Goal: Task Accomplishment & Management: Manage account settings

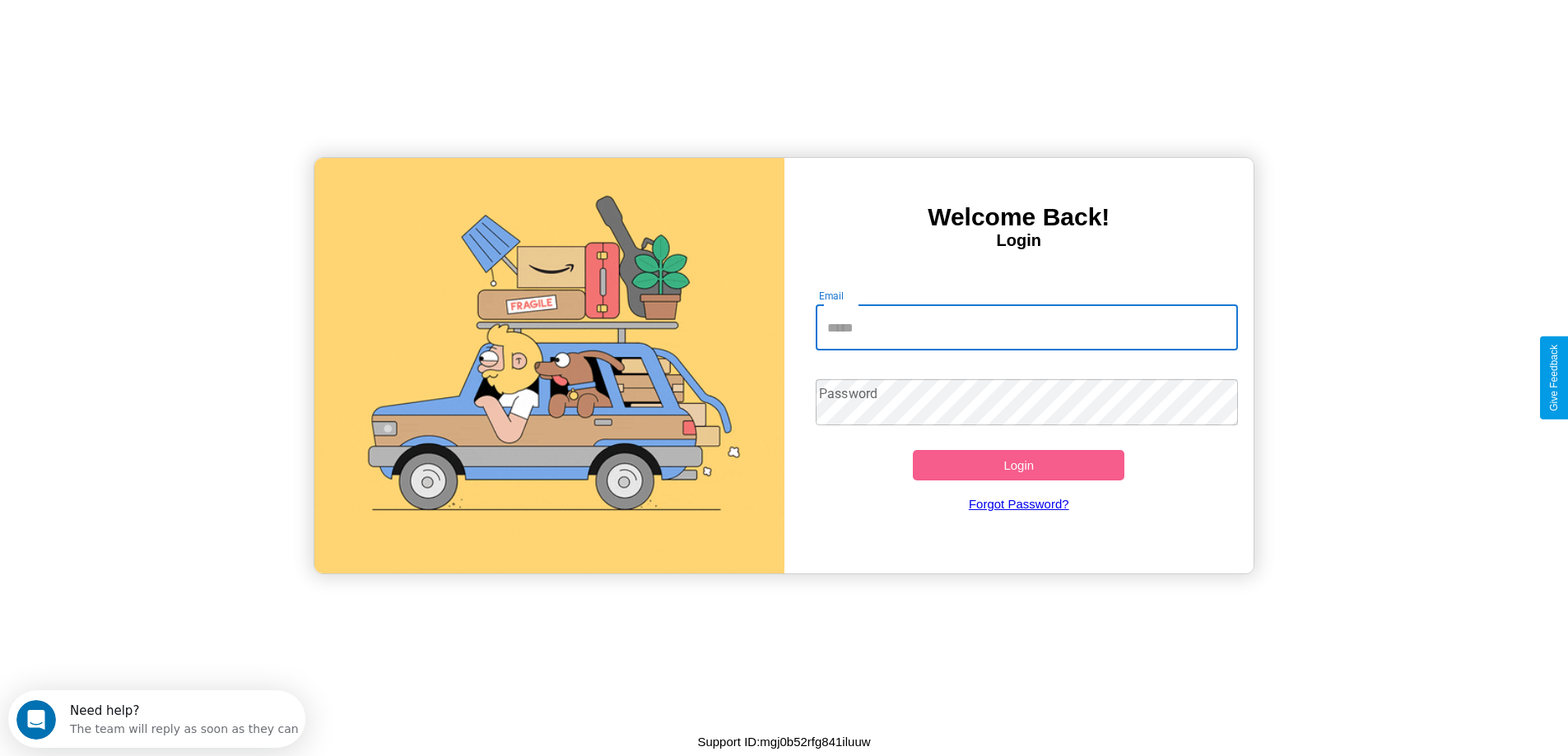
click at [1026, 328] on input "Email" at bounding box center [1026, 327] width 422 height 46
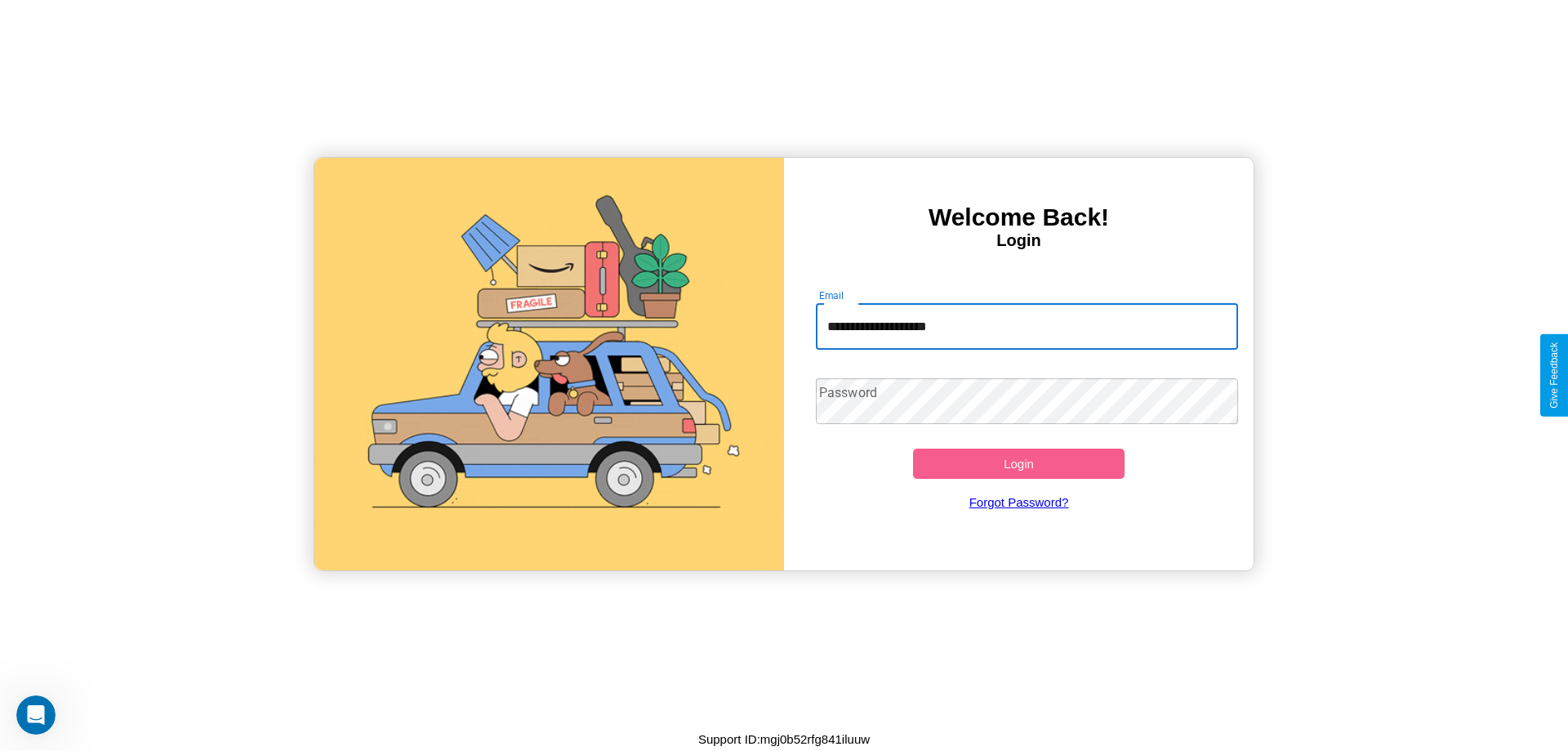
type input "**********"
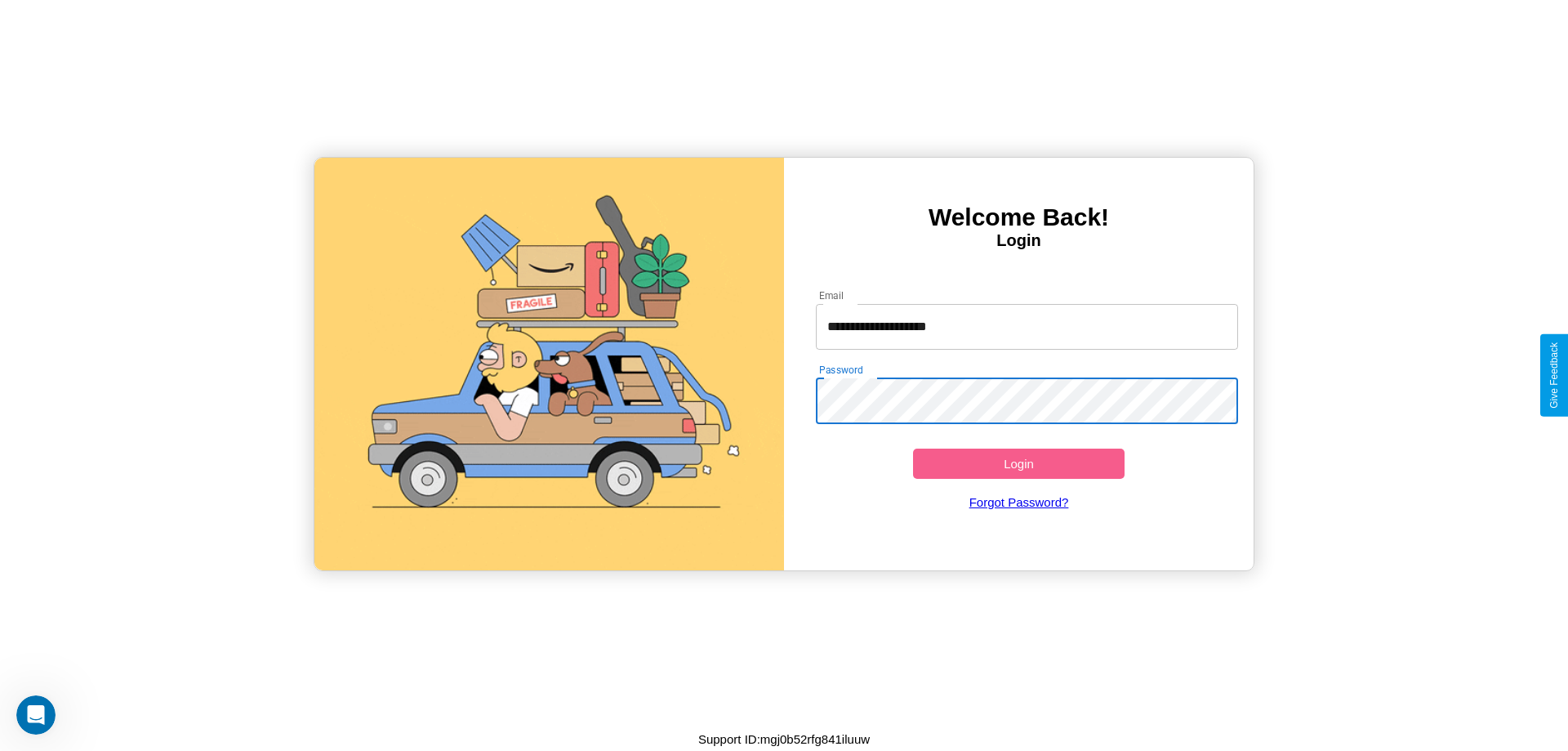
click at [1018, 464] on button "Login" at bounding box center [1018, 464] width 211 height 31
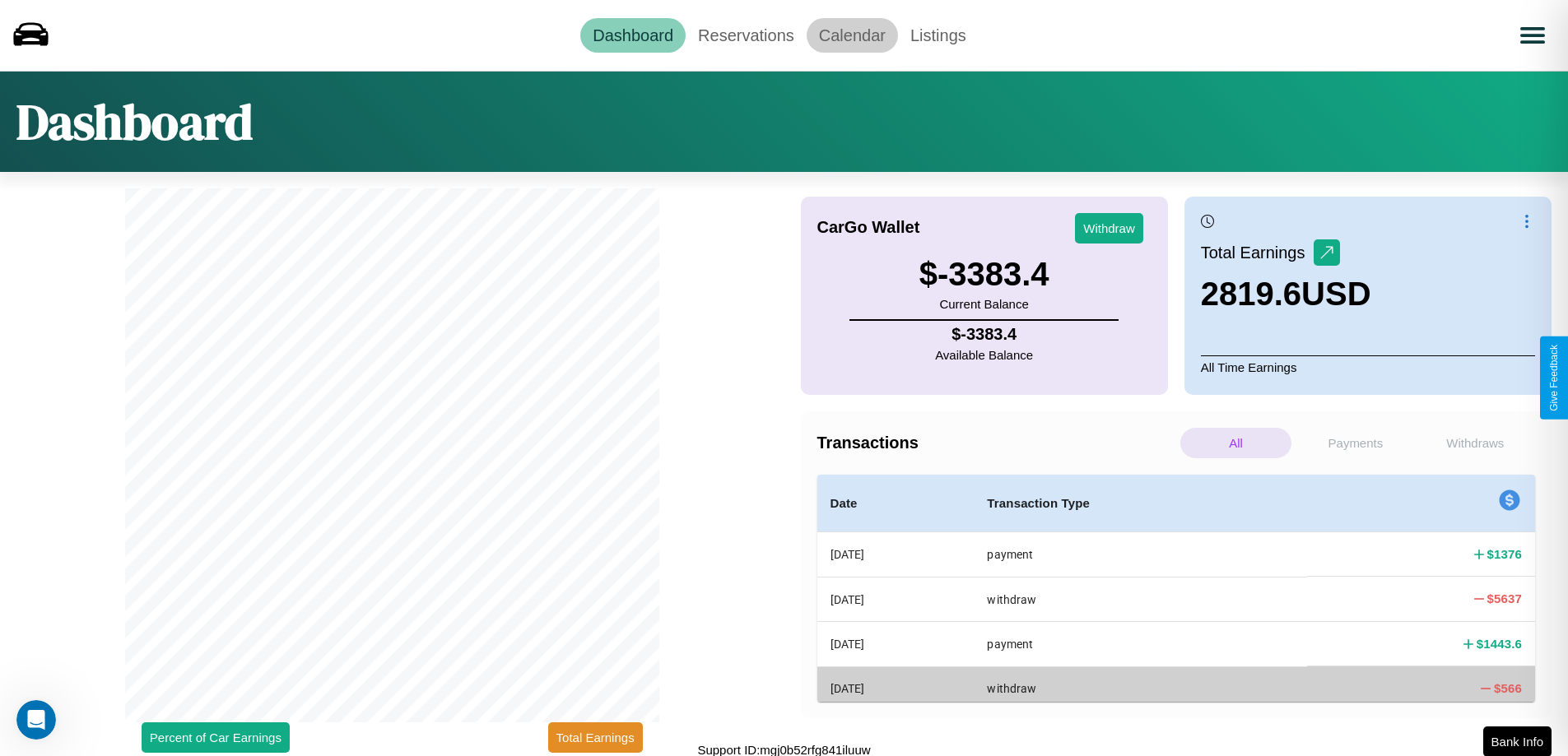
click at [852, 35] on link "Calendar" at bounding box center [853, 35] width 92 height 35
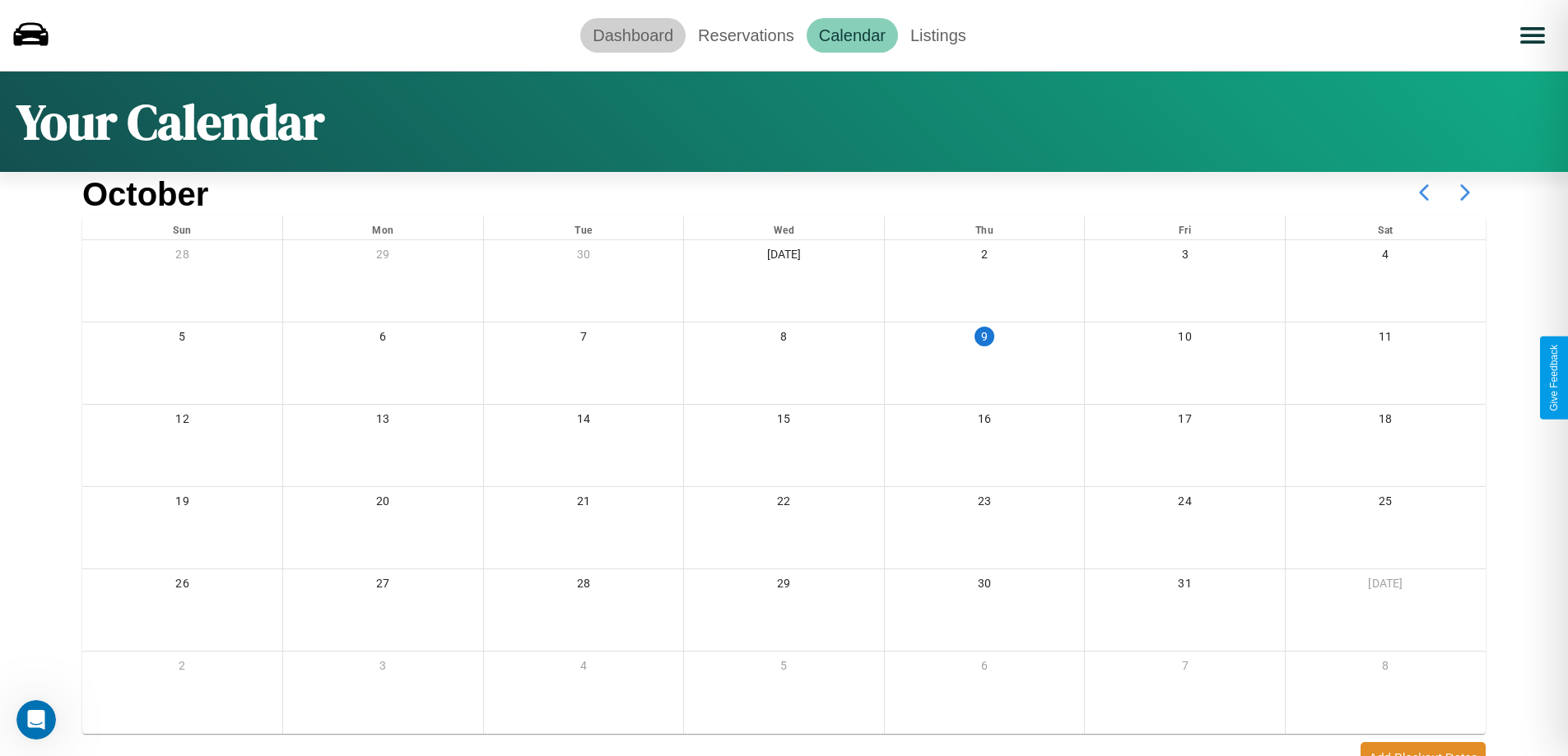
click at [633, 35] on link "Dashboard" at bounding box center [632, 35] width 106 height 35
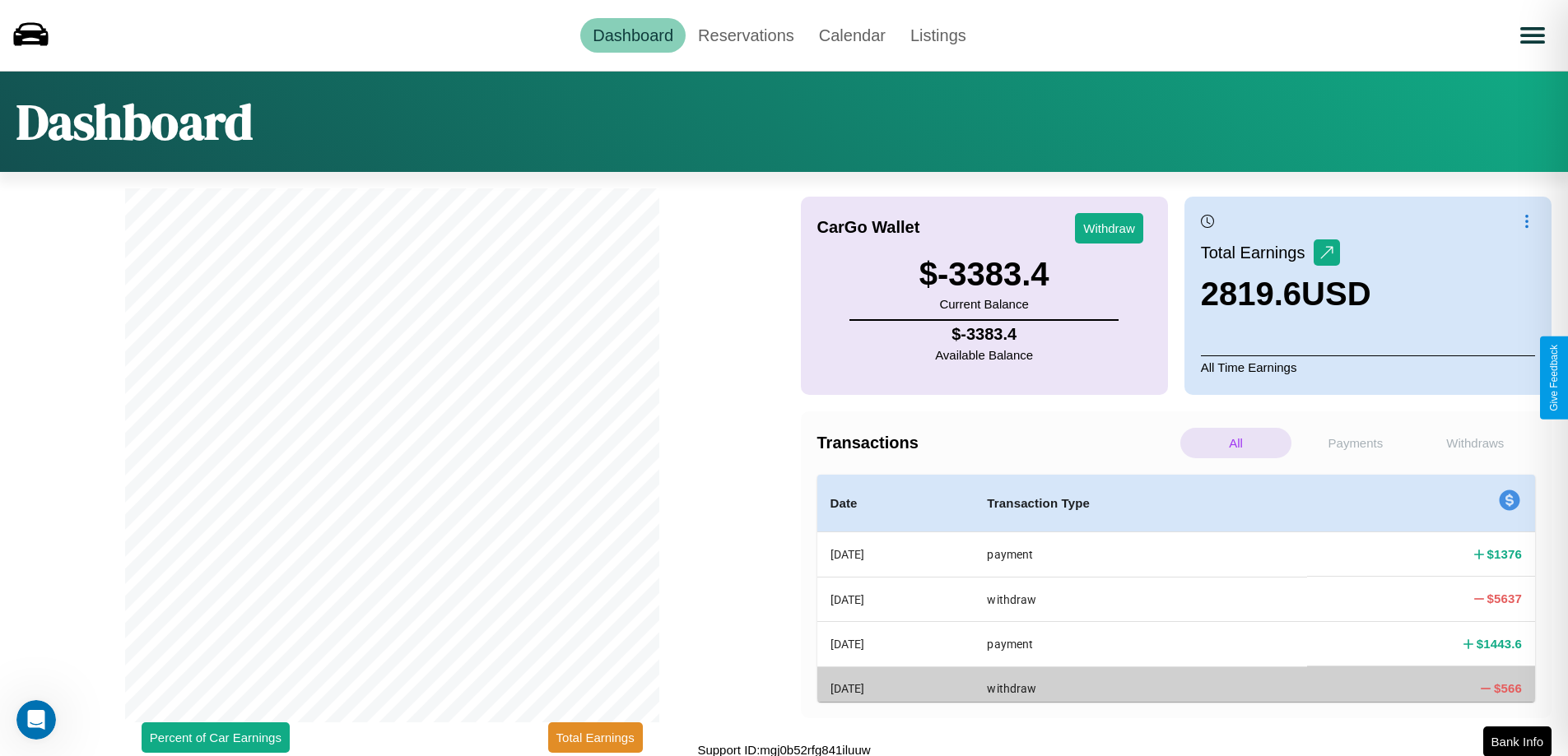
click at [1475, 442] on p "Withdraws" at bounding box center [1475, 442] width 111 height 31
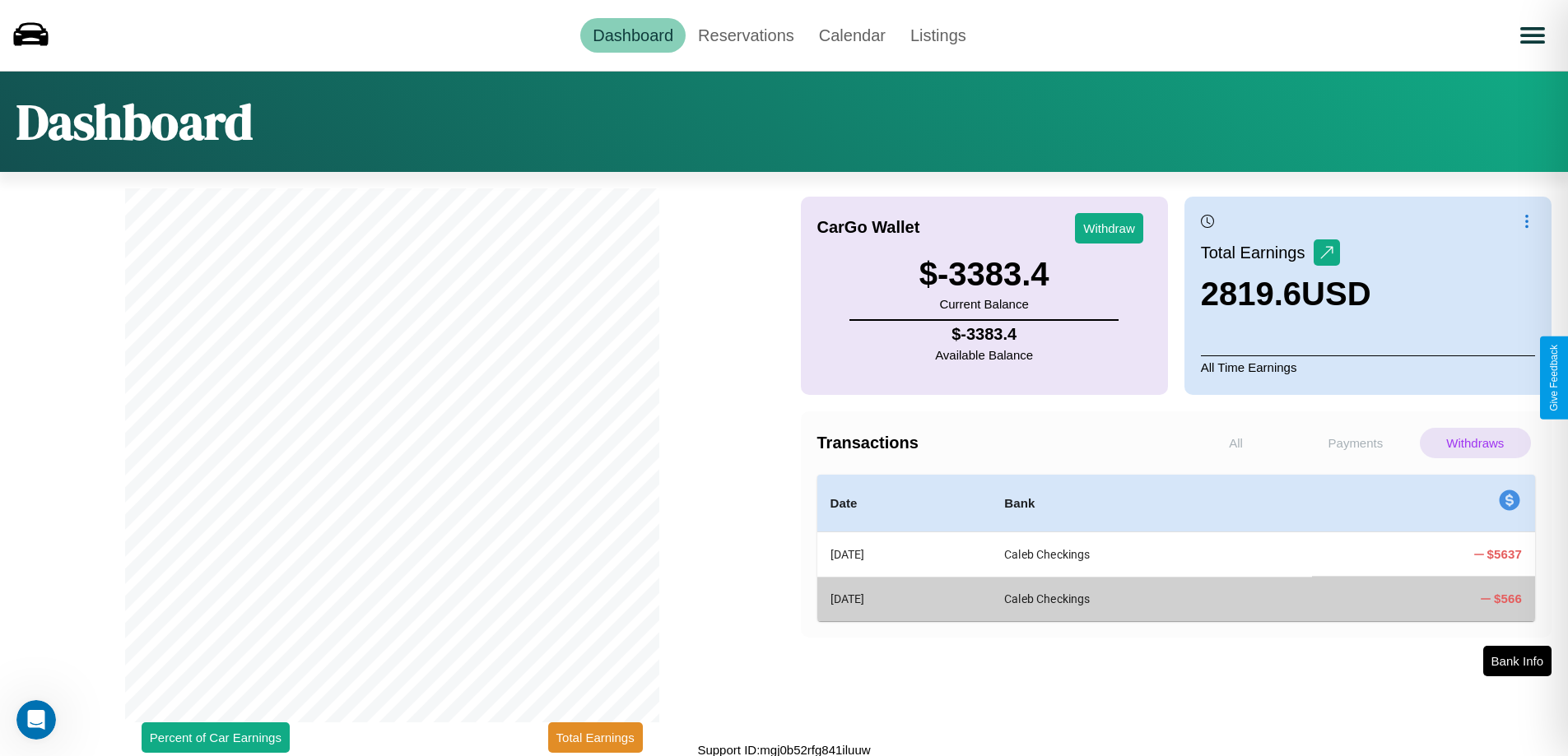
click at [1355, 442] on p "Payments" at bounding box center [1355, 442] width 111 height 31
click at [1475, 442] on p "Withdraws" at bounding box center [1475, 442] width 111 height 31
click at [595, 737] on button "Total Earnings" at bounding box center [595, 737] width 94 height 31
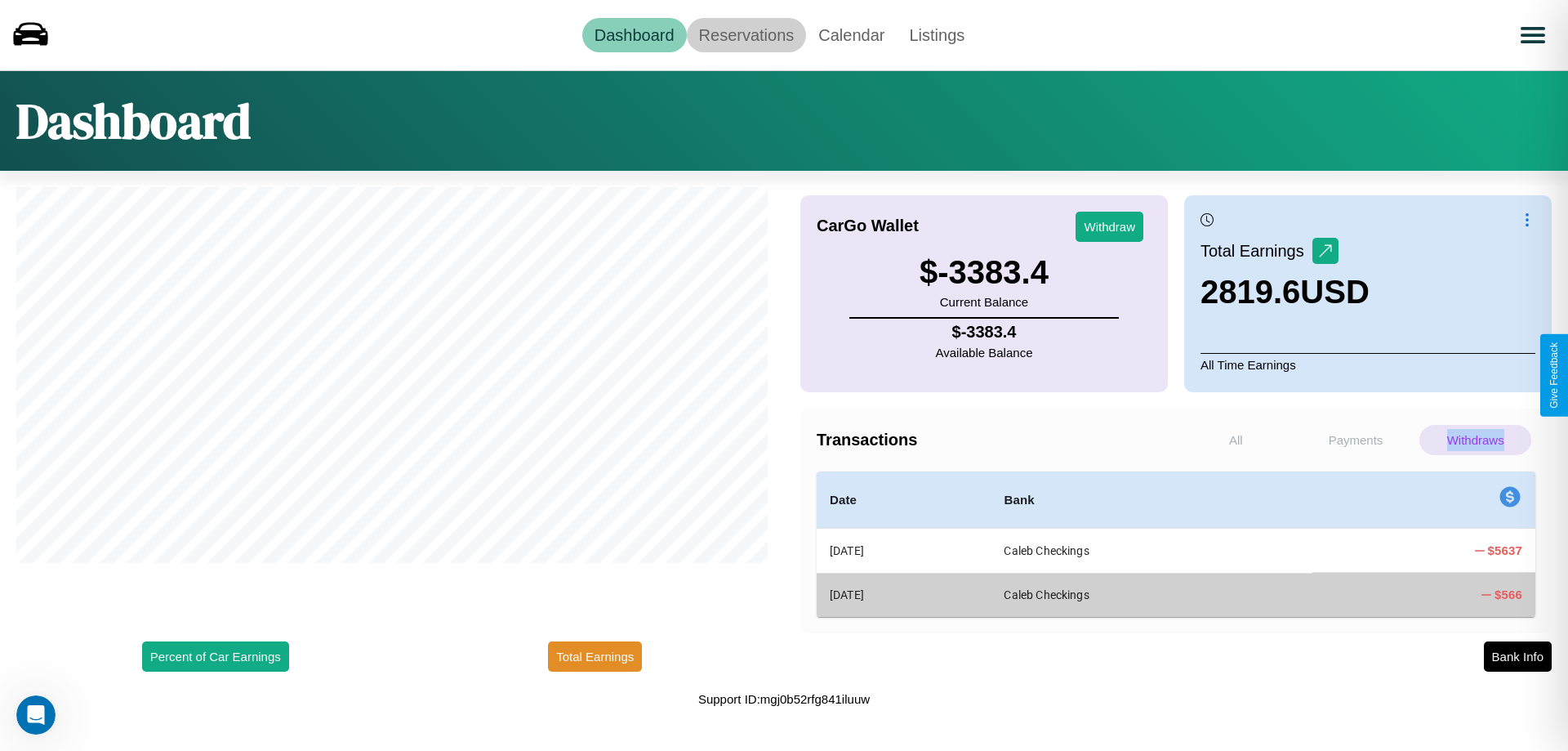
click at [746, 34] on link "Reservations" at bounding box center [747, 34] width 120 height 34
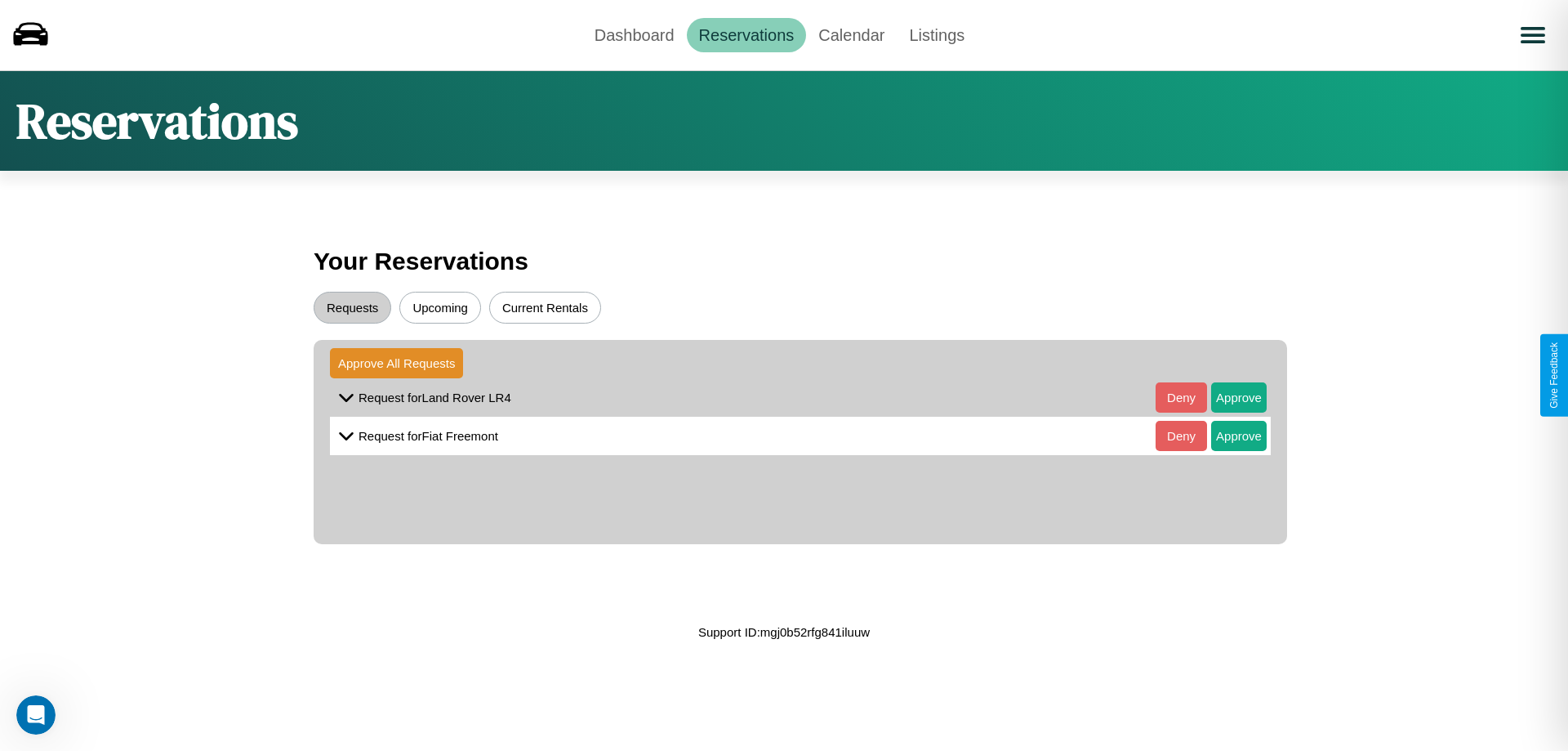
click at [440, 307] on button "Upcoming" at bounding box center [440, 308] width 82 height 32
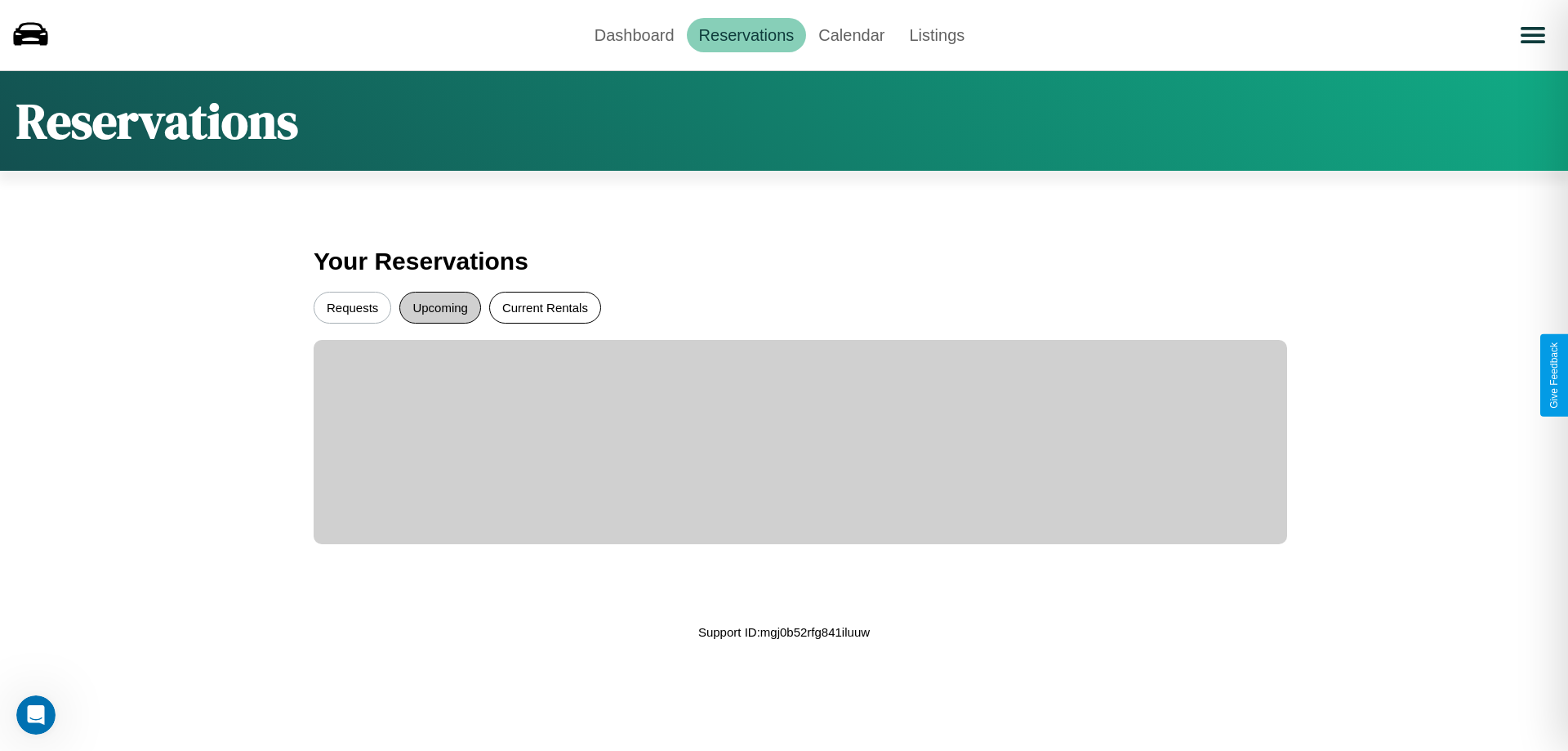
click at [545, 307] on button "Current Rentals" at bounding box center [545, 308] width 112 height 32
click at [352, 307] on button "Requests" at bounding box center [352, 308] width 78 height 32
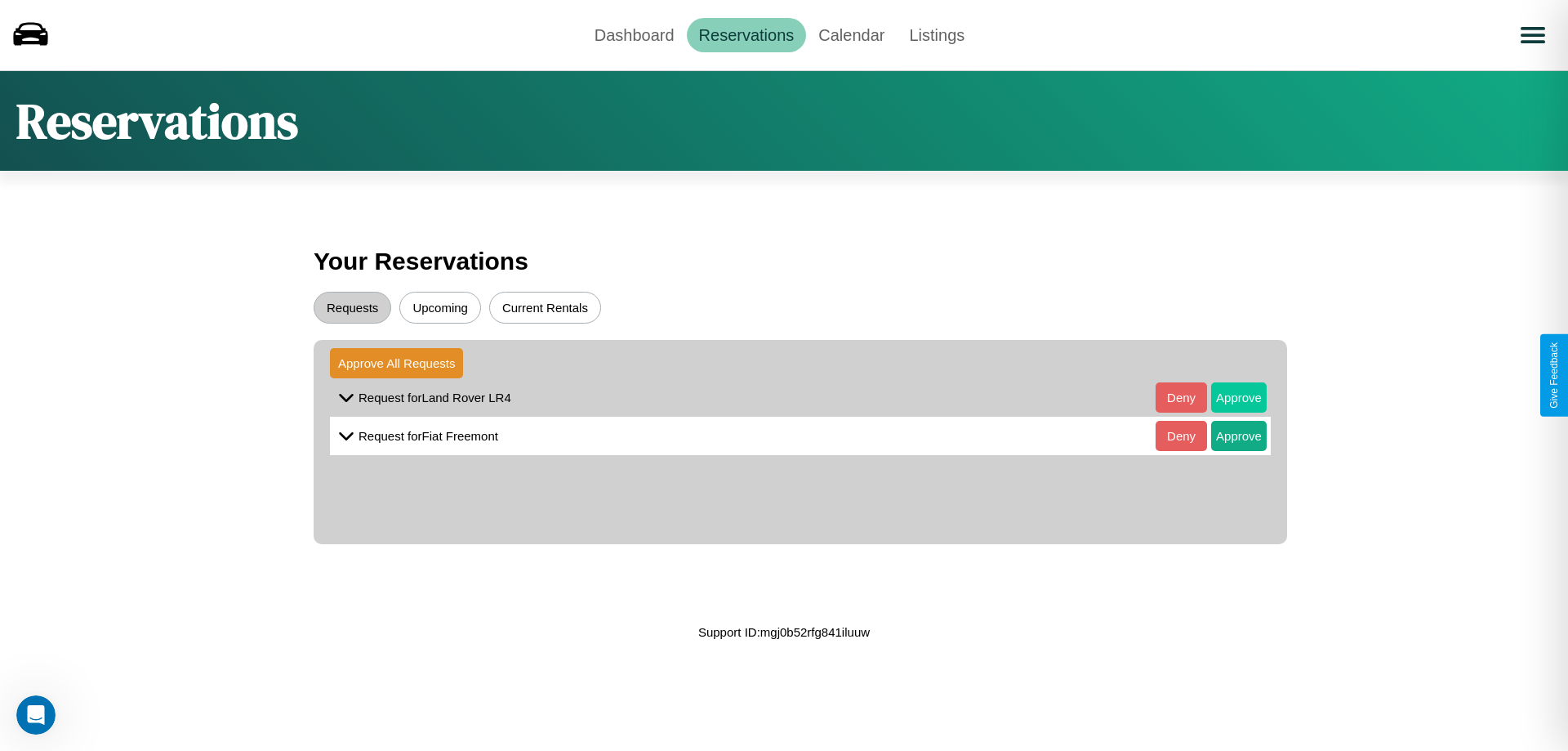
click at [1227, 397] on button "Approve" at bounding box center [1239, 397] width 56 height 31
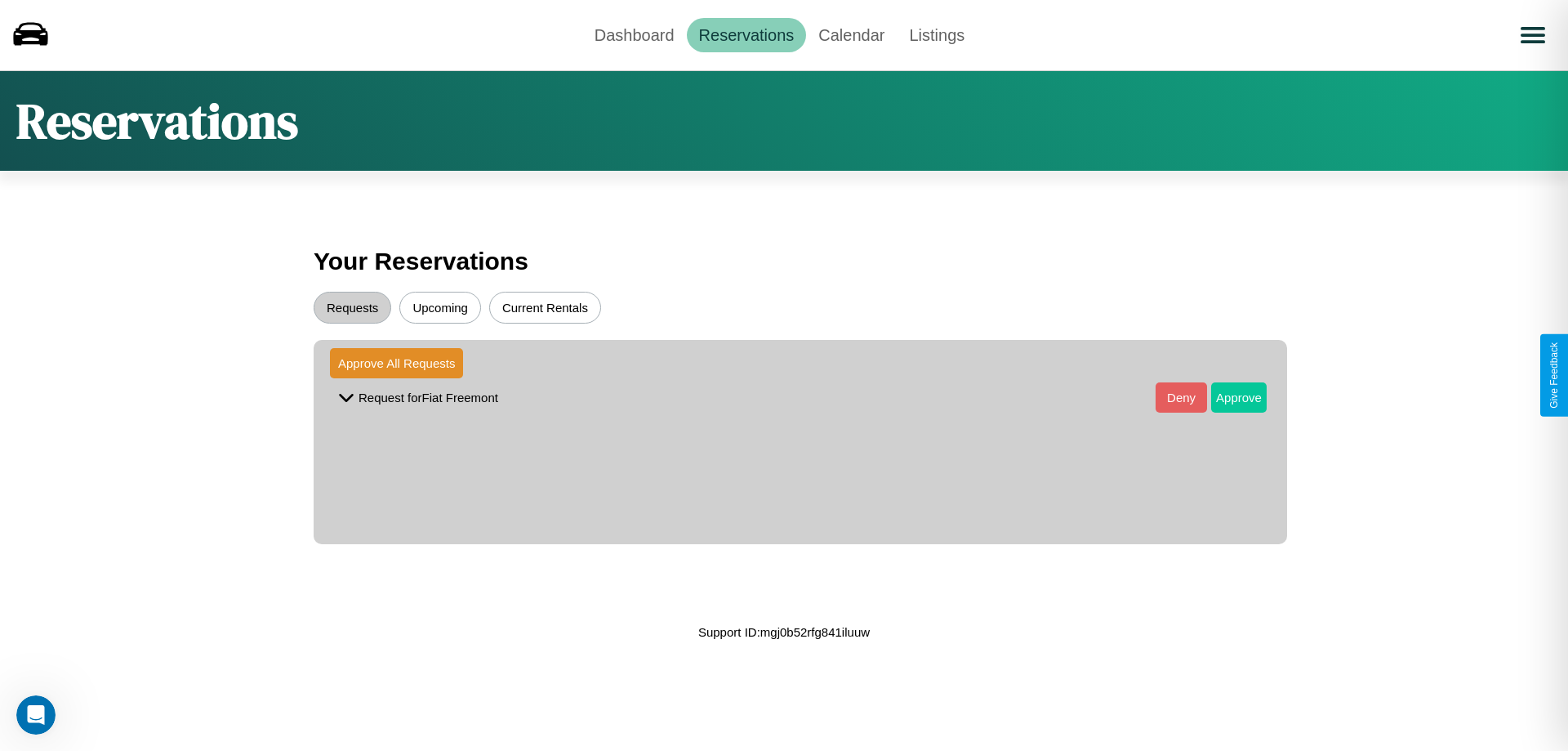
click at [1227, 397] on button "Approve" at bounding box center [1239, 397] width 56 height 31
